Goal: Task Accomplishment & Management: Complete application form

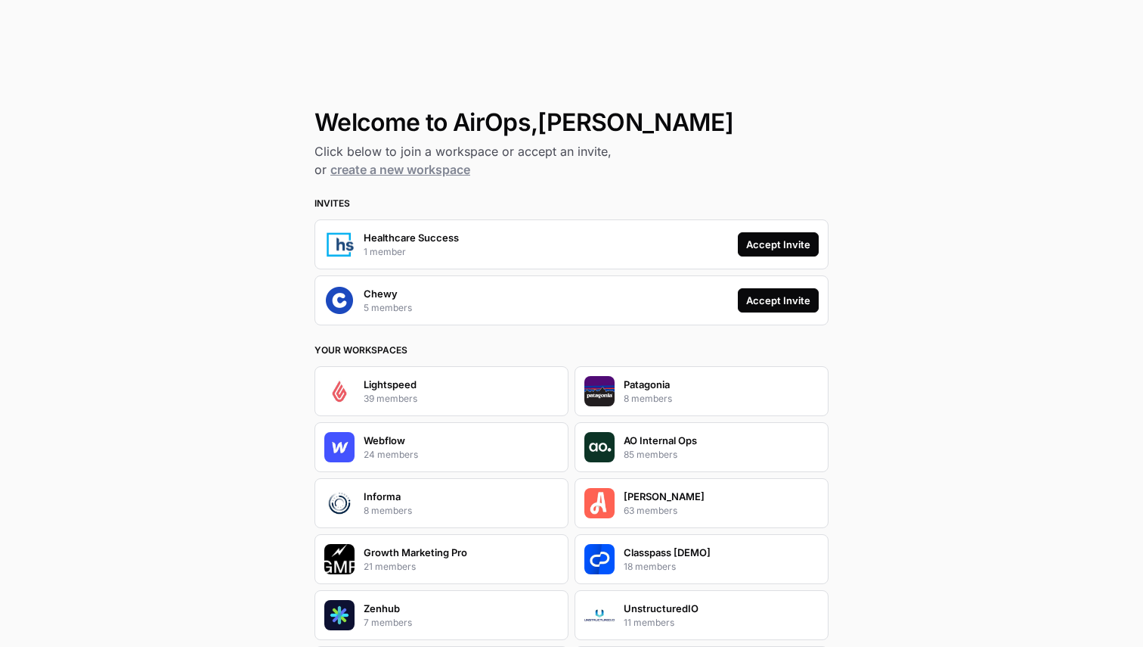
click at [769, 298] on div "Accept Invite" at bounding box center [778, 300] width 64 height 15
